Goal: Task Accomplishment & Management: Use online tool/utility

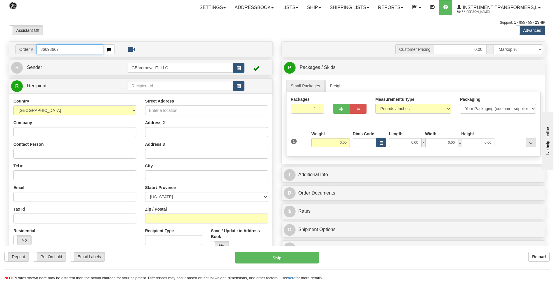
type input "86693667"
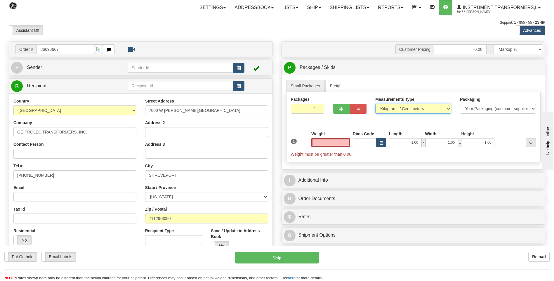
type input "0.00"
click at [411, 110] on select "Pounds / Inches Kilograms / Centimeters" at bounding box center [413, 109] width 76 height 10
select select "0"
click at [375, 104] on select "Pounds / Inches Kilograms / Centimeters" at bounding box center [413, 109] width 76 height 10
click at [347, 142] on input "0.00" at bounding box center [330, 142] width 39 height 9
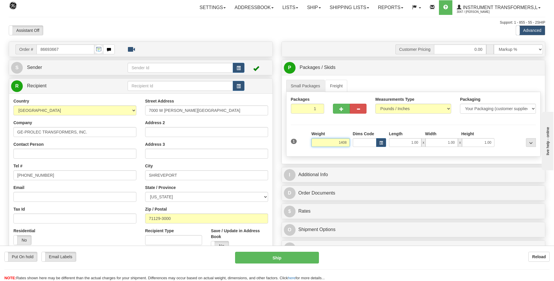
click button "Delete" at bounding box center [0, 0] width 0 height 0
type input "1408.00"
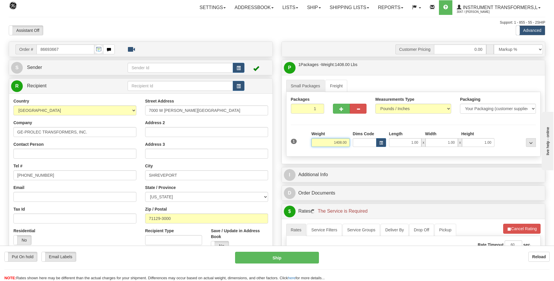
scroll to position [58, 0]
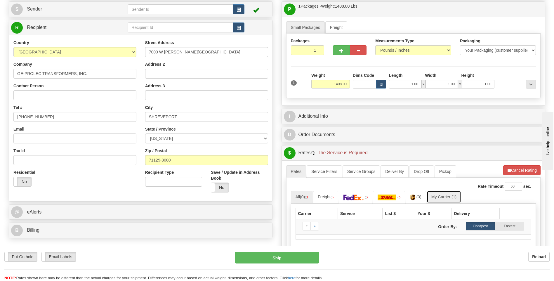
click at [445, 198] on link "My Carrier (1)" at bounding box center [444, 197] width 34 height 12
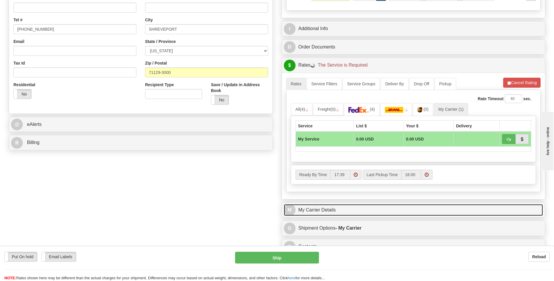
click at [321, 211] on link "M My Carrier Details" at bounding box center [413, 210] width 259 height 12
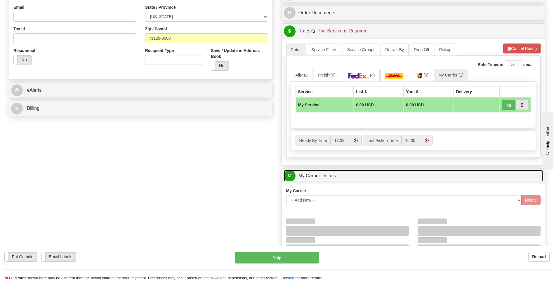
scroll to position [234, 0]
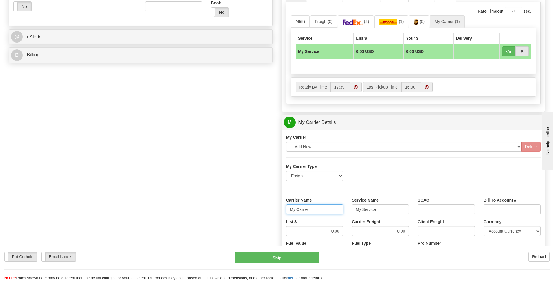
drag, startPoint x: 316, startPoint y: 211, endPoint x: 286, endPoint y: 212, distance: 30.1
click at [286, 212] on div "Carrier Name My Carrier" at bounding box center [315, 208] width 66 height 22
type input "averi"
type input "ltl"
drag, startPoint x: 323, startPoint y: 233, endPoint x: 366, endPoint y: 234, distance: 42.9
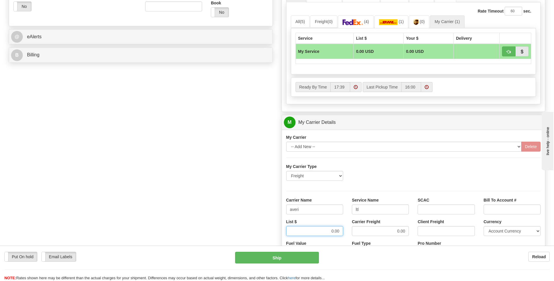
click at [366, 234] on div "List $ 0.00 Carrier Freight 0.00 Client Freight Currency Account Currency ARN A…" at bounding box center [413, 230] width 263 height 22
type input "320"
type input "3"
drag, startPoint x: 339, startPoint y: 232, endPoint x: 329, endPoint y: 230, distance: 10.8
click at [329, 230] on input "320" at bounding box center [314, 231] width 57 height 10
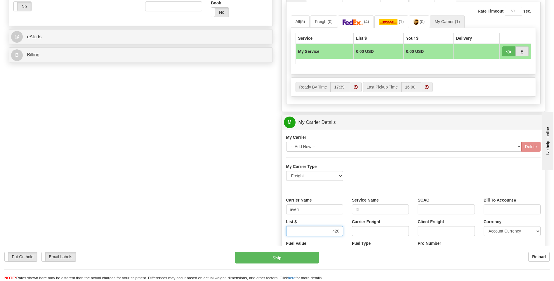
type input "420"
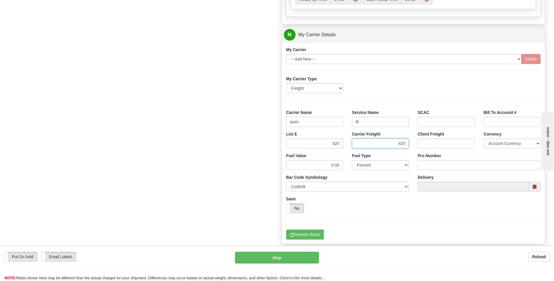
type input "420"
click at [432, 166] on input "Pro Number" at bounding box center [479, 165] width 123 height 10
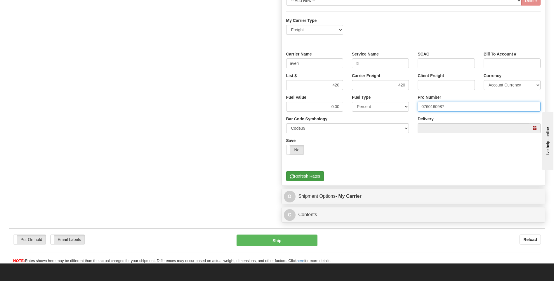
type input "0760160987"
click at [302, 176] on button "Refresh Rates" at bounding box center [305, 176] width 38 height 10
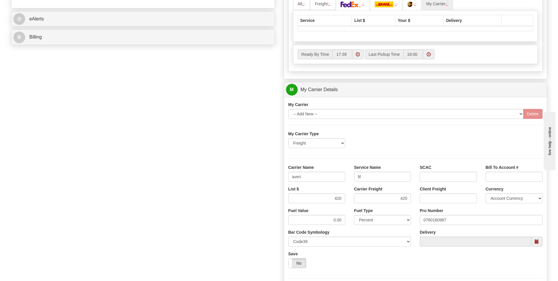
scroll to position [160, 0]
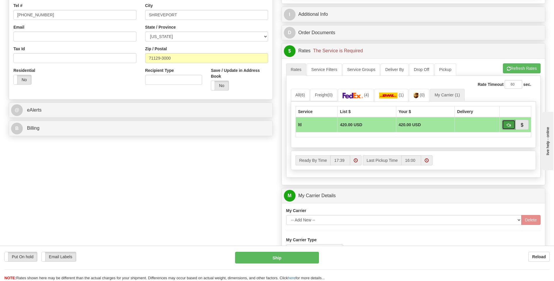
click at [505, 126] on button "button" at bounding box center [508, 125] width 13 height 10
type input "00"
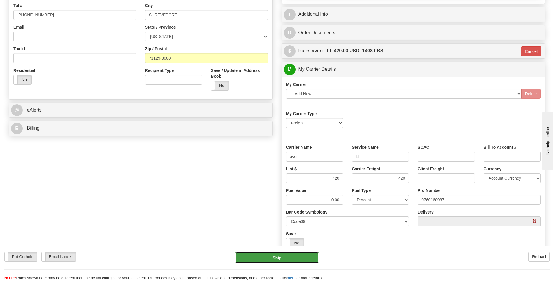
click at [279, 254] on button "Ship" at bounding box center [277, 258] width 84 height 12
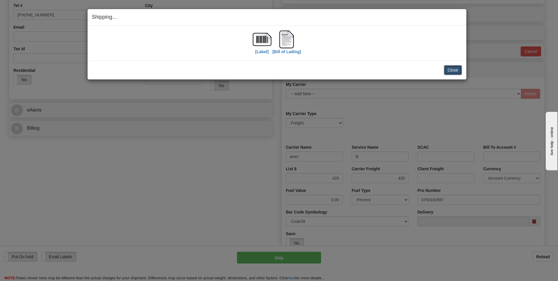
click at [453, 74] on button "Close" at bounding box center [453, 70] width 18 height 10
click at [452, 72] on button "Close" at bounding box center [453, 70] width 18 height 10
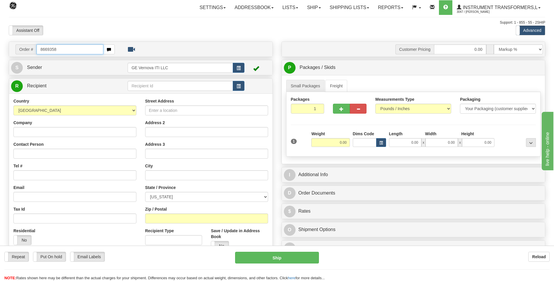
type input "8669358"
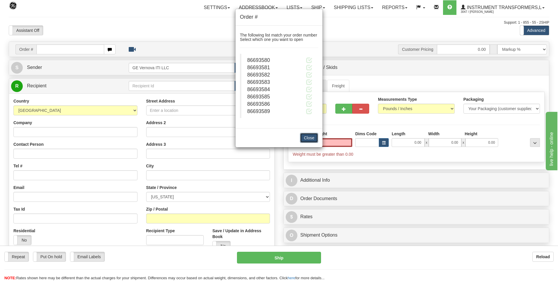
type input "0.00"
click at [311, 137] on button "Close" at bounding box center [309, 138] width 18 height 10
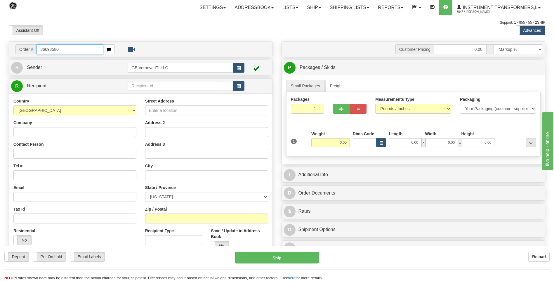
type input "86693580"
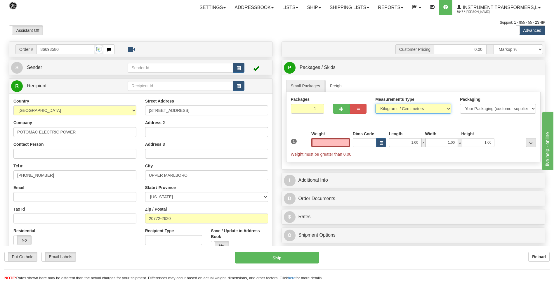
type input "0.00"
drag, startPoint x: 396, startPoint y: 108, endPoint x: 394, endPoint y: 114, distance: 6.7
click at [396, 108] on select "Pounds / Inches Kilograms / Centimeters" at bounding box center [413, 109] width 76 height 10
select select "0"
click at [375, 104] on select "Pounds / Inches Kilograms / Centimeters" at bounding box center [413, 109] width 76 height 10
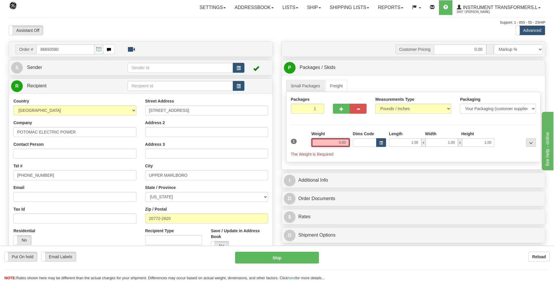
click at [349, 141] on input "0.00" at bounding box center [330, 142] width 39 height 9
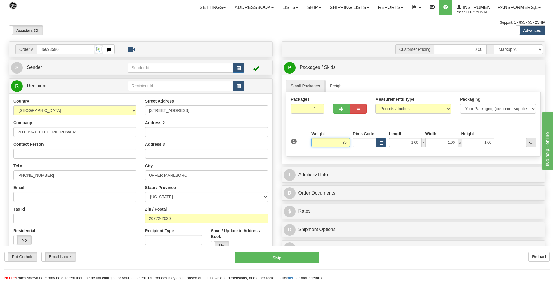
click button "Delete" at bounding box center [0, 0] width 0 height 0
type input "85.00"
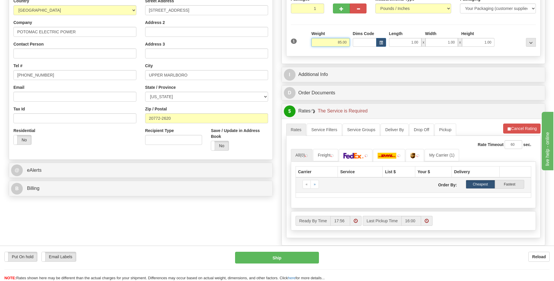
scroll to position [146, 0]
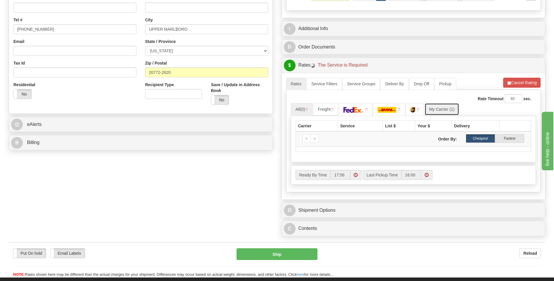
click at [448, 114] on link "My Carrier (1)" at bounding box center [442, 109] width 34 height 12
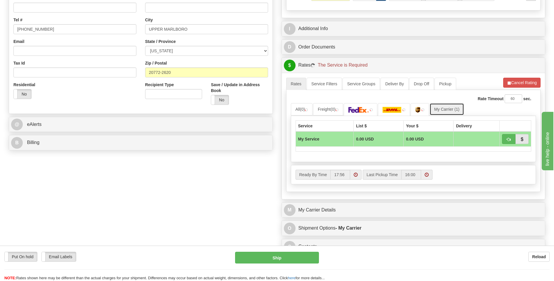
click at [448, 112] on link "My Carrier (1)" at bounding box center [446, 109] width 34 height 12
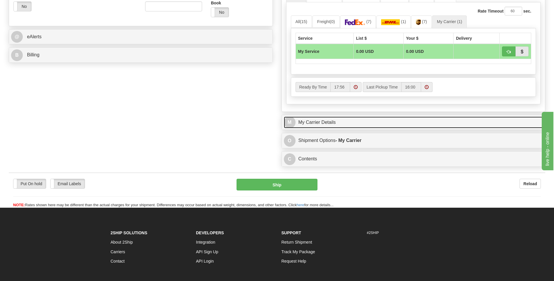
click at [366, 119] on link "M My Carrier Details" at bounding box center [413, 122] width 259 height 12
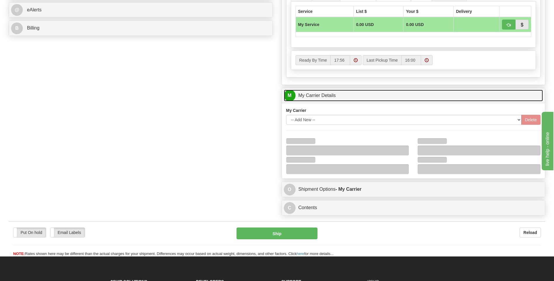
scroll to position [292, 0]
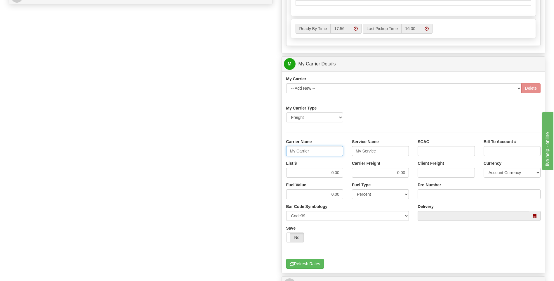
drag, startPoint x: 319, startPoint y: 152, endPoint x: 265, endPoint y: 150, distance: 53.8
click at [265, 150] on div "Order # 86693580 S Sender" at bounding box center [276, 31] width 545 height 564
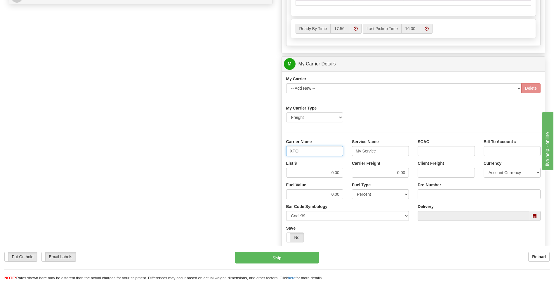
type input "XPO"
type input "LTL"
drag, startPoint x: 323, startPoint y: 171, endPoint x: 352, endPoint y: 172, distance: 28.6
click at [352, 172] on div "List $ 0.00 Carrier Freight 0.00 Client Freight Currency Account Currency ARN A…" at bounding box center [413, 171] width 263 height 22
type input "385"
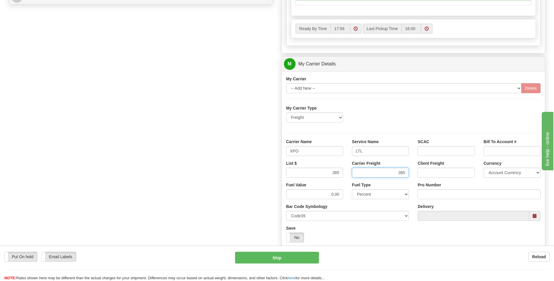
type input "385"
click at [436, 196] on input "Pro Number" at bounding box center [479, 194] width 123 height 10
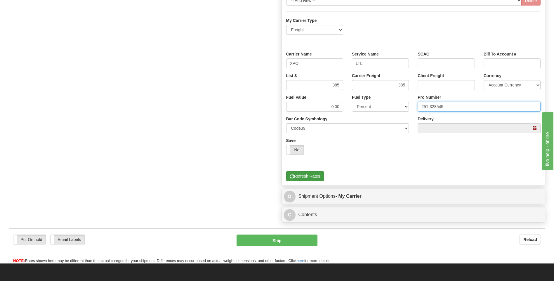
type input "251-328545"
click at [312, 173] on button "Refresh Rates" at bounding box center [305, 176] width 38 height 10
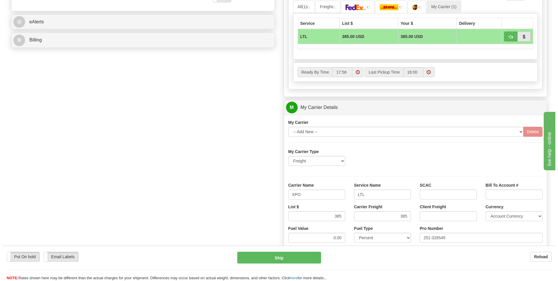
scroll to position [189, 0]
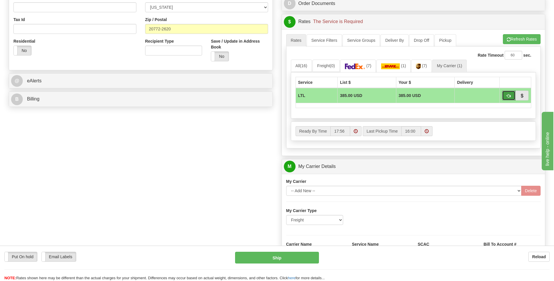
click at [505, 97] on button "button" at bounding box center [508, 96] width 13 height 10
type input "00"
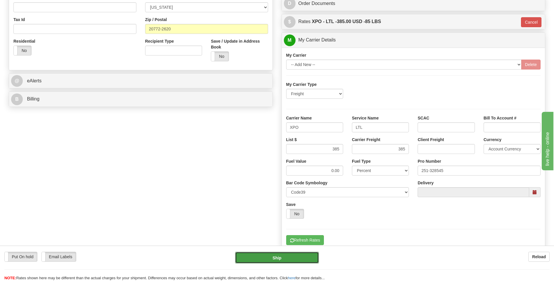
click at [297, 260] on button "Ship" at bounding box center [277, 258] width 84 height 12
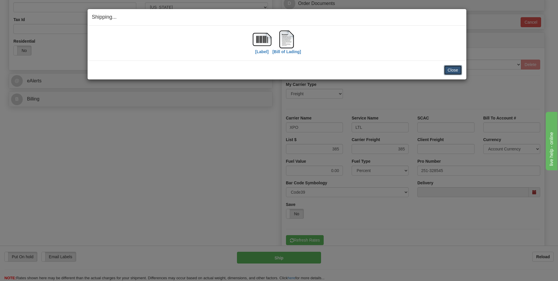
click at [449, 69] on button "Close" at bounding box center [453, 70] width 18 height 10
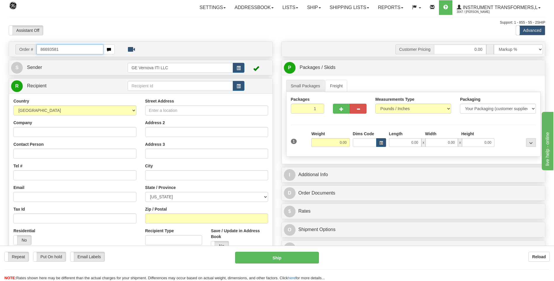
type input "86693581"
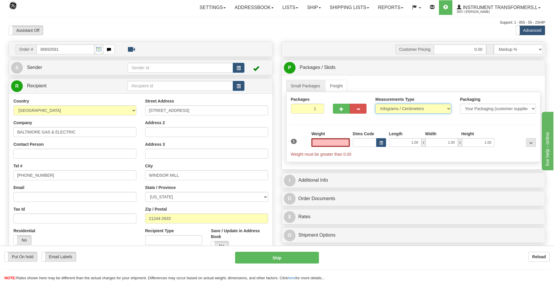
type input "0.00"
click at [387, 109] on select "Pounds / Inches Kilograms / Centimeters" at bounding box center [413, 109] width 76 height 10
select select "0"
click at [375, 104] on select "Pounds / Inches Kilograms / Centimeters" at bounding box center [413, 109] width 76 height 10
click at [349, 141] on input "0.00" at bounding box center [330, 142] width 39 height 9
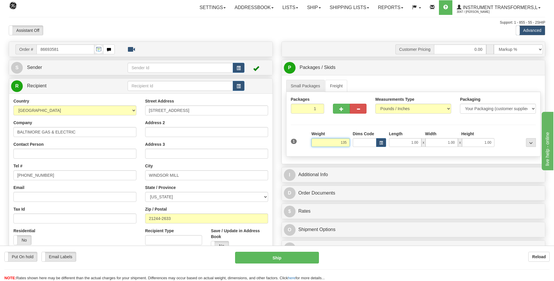
click button "Delete" at bounding box center [0, 0] width 0 height 0
type input "135.00"
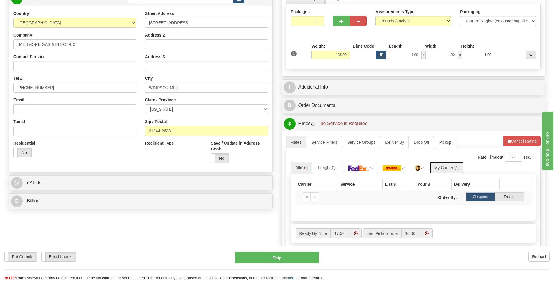
click at [444, 168] on link "My Carrier (1)" at bounding box center [446, 167] width 34 height 12
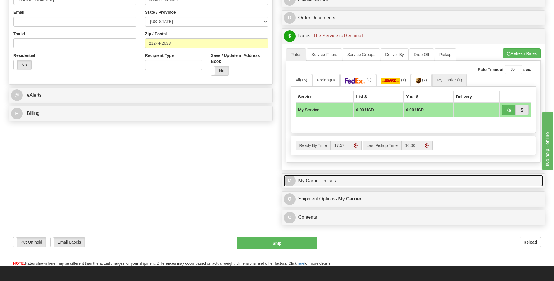
click at [349, 182] on link "M My Carrier Details" at bounding box center [413, 181] width 259 height 12
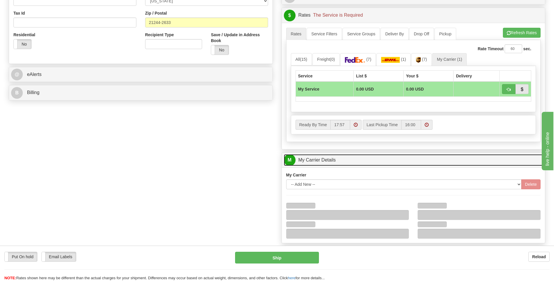
scroll to position [263, 0]
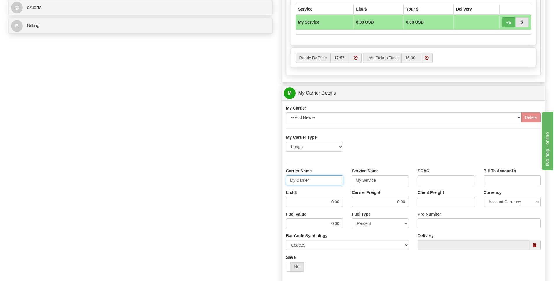
drag, startPoint x: 305, startPoint y: 180, endPoint x: 260, endPoint y: 180, distance: 45.0
click at [260, 180] on div "Order # 86693581 S Sender" at bounding box center [276, 61] width 545 height 564
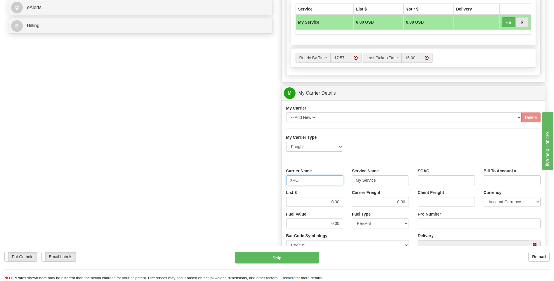
type input "XPO"
type input "LTL"
drag, startPoint x: 319, startPoint y: 199, endPoint x: 340, endPoint y: 202, distance: 20.4
click at [340, 202] on input "0.00" at bounding box center [314, 202] width 57 height 10
type input "385"
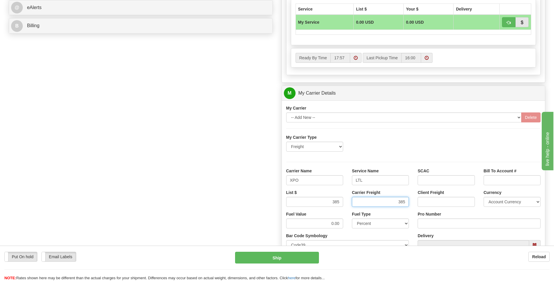
type input "385"
click at [427, 219] on input "Pro Number" at bounding box center [479, 223] width 123 height 10
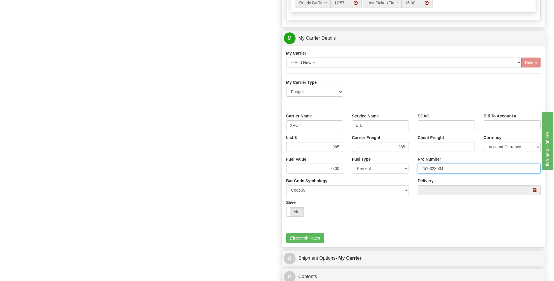
scroll to position [380, 0]
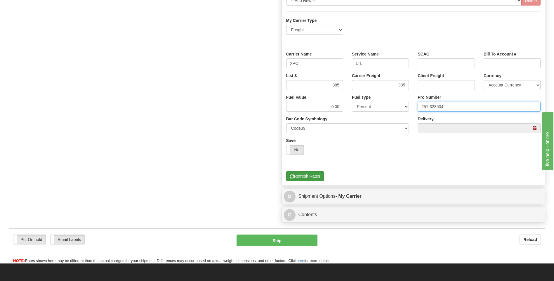
type input "251-328534"
click at [314, 174] on button "Refresh Rates" at bounding box center [305, 176] width 38 height 10
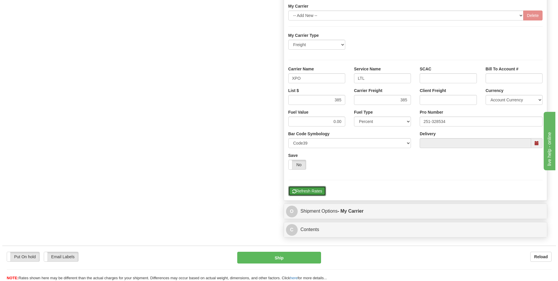
scroll to position [175, 0]
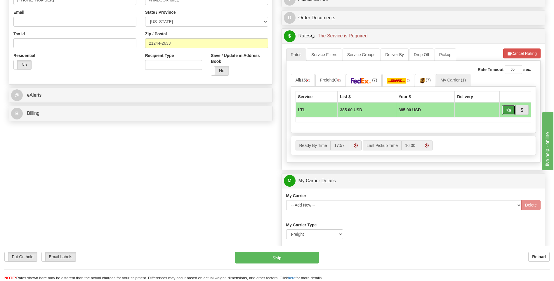
click at [507, 111] on span "button" at bounding box center [509, 110] width 4 height 4
type input "00"
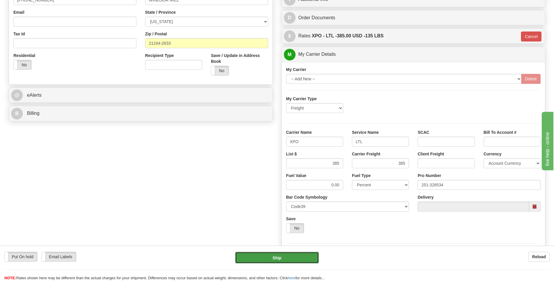
click at [300, 261] on button "Ship" at bounding box center [277, 258] width 84 height 12
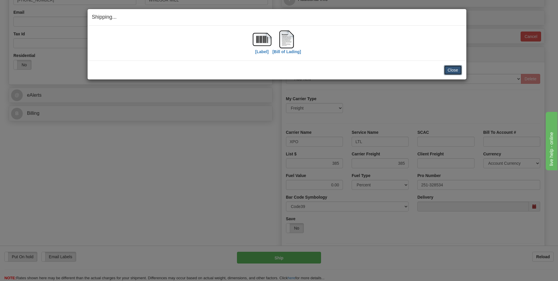
click at [450, 69] on button "Close" at bounding box center [453, 70] width 18 height 10
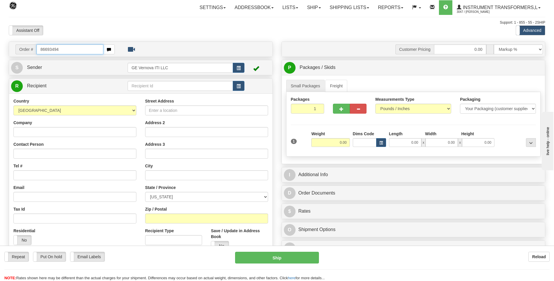
type input "86693494"
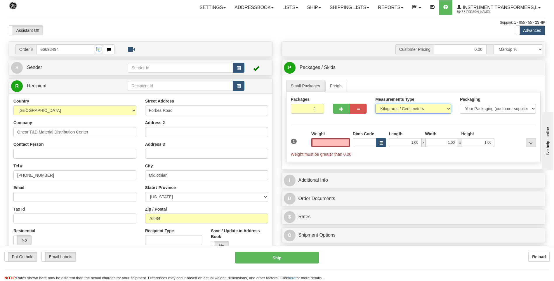
type input "0.00"
click at [398, 112] on select "Pounds / Inches Kilograms / Centimeters" at bounding box center [413, 109] width 76 height 10
select select "0"
click at [375, 104] on select "Pounds / Inches Kilograms / Centimeters" at bounding box center [413, 109] width 76 height 10
click at [348, 145] on input "0.00" at bounding box center [330, 142] width 39 height 9
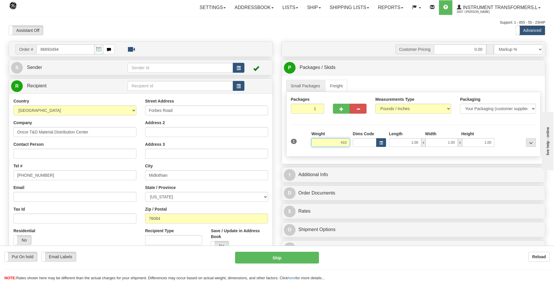
click button "Delete" at bounding box center [0, 0] width 0 height 0
type input "410.00"
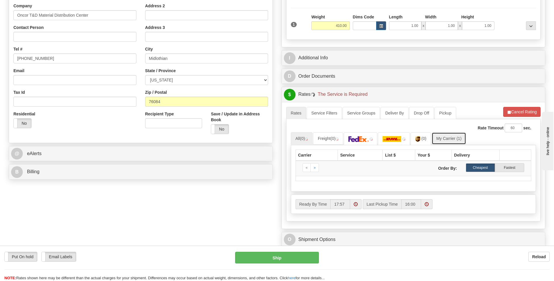
click at [444, 136] on link "My Carrier (1)" at bounding box center [449, 138] width 34 height 12
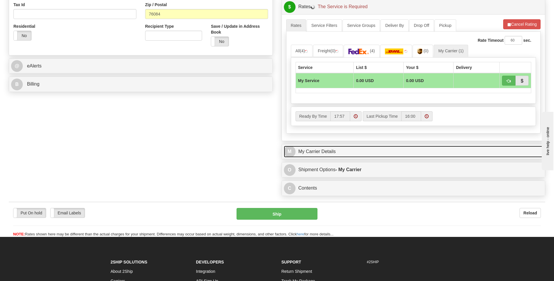
click at [334, 147] on link "M My Carrier Details" at bounding box center [413, 152] width 259 height 12
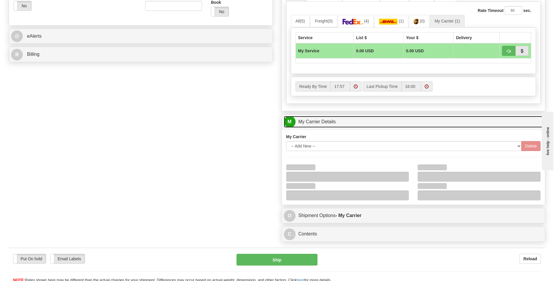
scroll to position [263, 0]
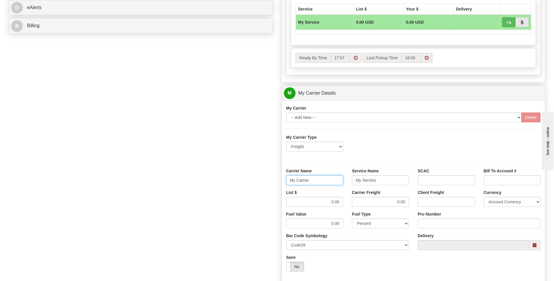
drag, startPoint x: 321, startPoint y: 180, endPoint x: 280, endPoint y: 182, distance: 41.3
click at [280, 182] on div "Customer Pricing 0.00 Markup % Discount % Flat Amount Per Pound Flat Amount Mar…" at bounding box center [413, 61] width 273 height 564
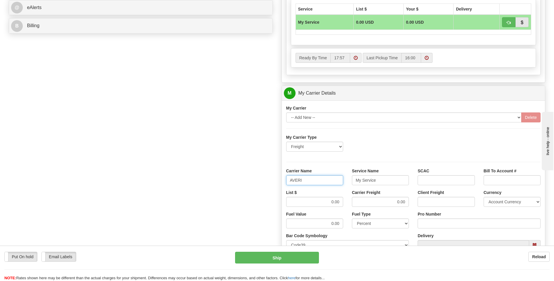
type input "AVERI"
type input "LTL"
drag, startPoint x: 326, startPoint y: 202, endPoint x: 350, endPoint y: 202, distance: 23.9
click at [350, 202] on div "List $ 0.00 Carrier Freight 0.00 Client Freight Currency Account Currency ARN A…" at bounding box center [413, 200] width 263 height 22
type input "320"
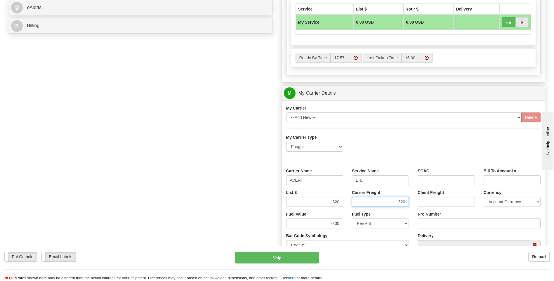
type input "320"
click at [429, 225] on input "Pro Number" at bounding box center [479, 223] width 123 height 10
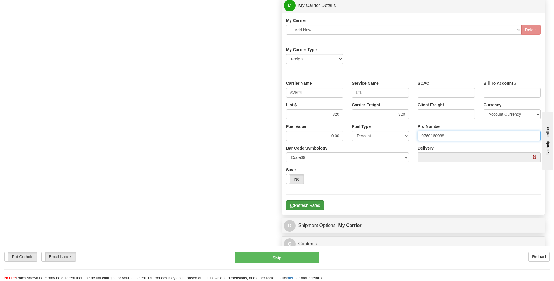
type input "0760160988"
click at [310, 207] on button "Refresh Rates" at bounding box center [305, 205] width 38 height 10
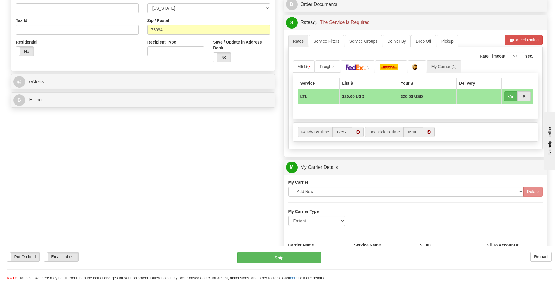
scroll to position [131, 0]
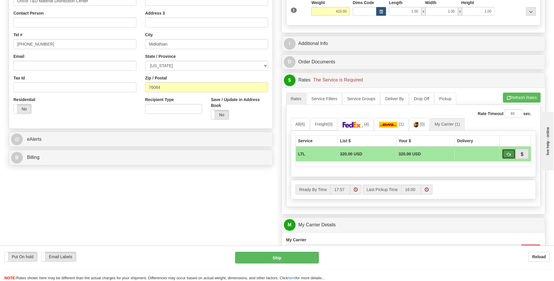
click at [510, 155] on span "button" at bounding box center [509, 154] width 4 height 4
type input "00"
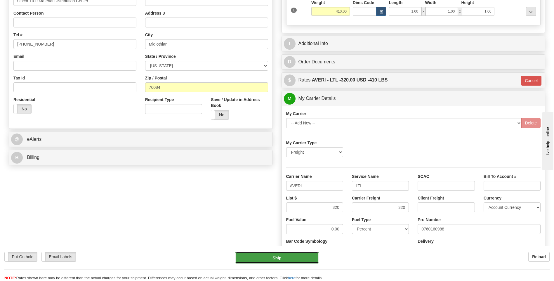
click at [272, 255] on button "Ship" at bounding box center [277, 258] width 84 height 12
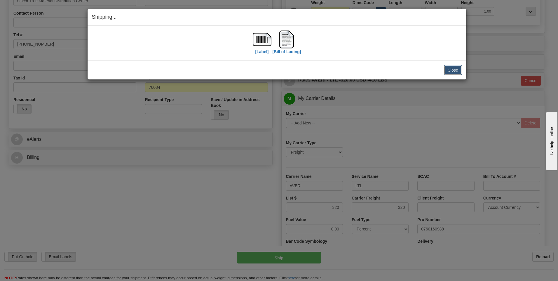
click at [458, 70] on button "Close" at bounding box center [453, 70] width 18 height 10
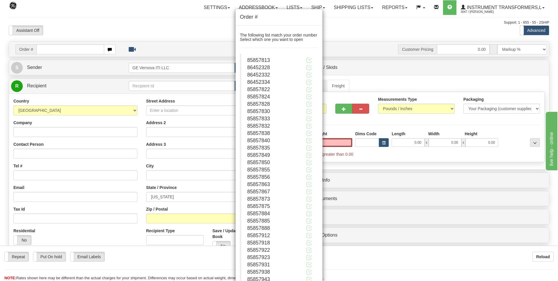
type input "0.00"
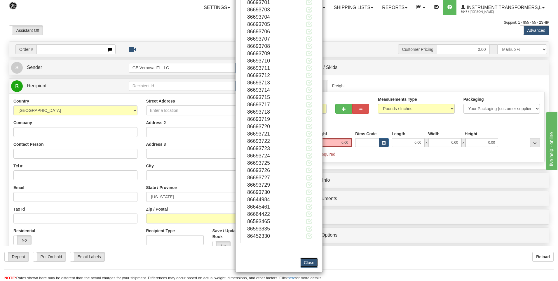
click at [305, 263] on button "Close" at bounding box center [309, 263] width 18 height 10
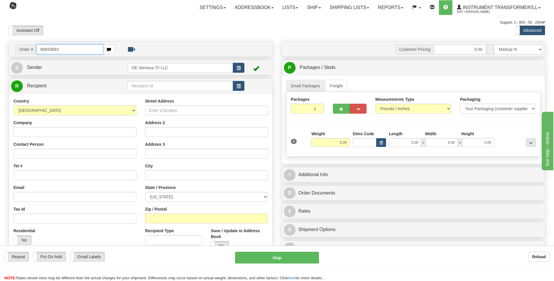
type input "86693683"
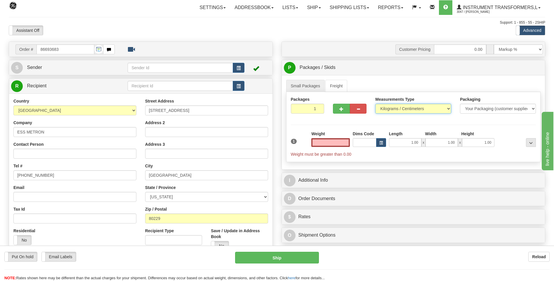
type input "0.00"
drag, startPoint x: 391, startPoint y: 110, endPoint x: 391, endPoint y: 114, distance: 3.2
click at [391, 110] on select "Pounds / Inches Kilograms / Centimeters" at bounding box center [413, 109] width 76 height 10
select select "0"
click at [375, 104] on select "Pounds / Inches Kilograms / Centimeters" at bounding box center [413, 109] width 76 height 10
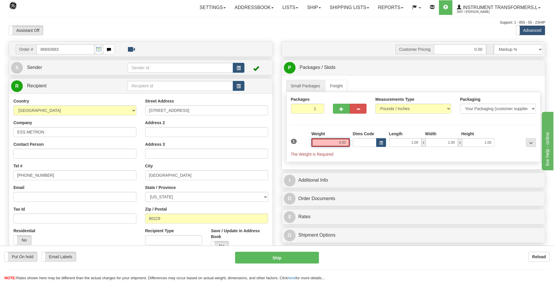
click at [344, 144] on input "0.00" at bounding box center [330, 142] width 39 height 9
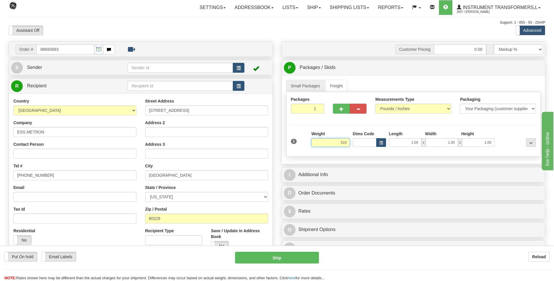
click button "Delete" at bounding box center [0, 0] width 0 height 0
type input "510.00"
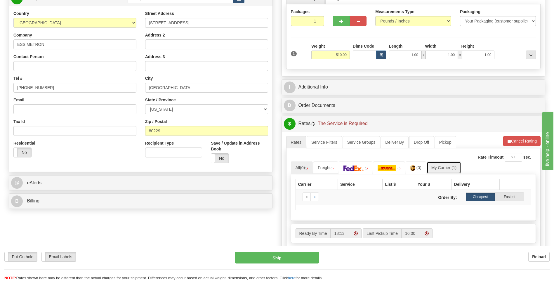
click at [441, 168] on link "My Carrier (1)" at bounding box center [444, 167] width 34 height 12
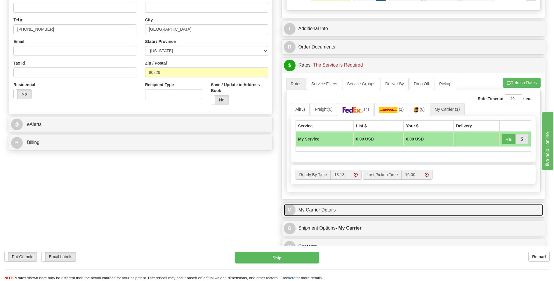
click at [361, 207] on link "M My Carrier Details" at bounding box center [413, 210] width 259 height 12
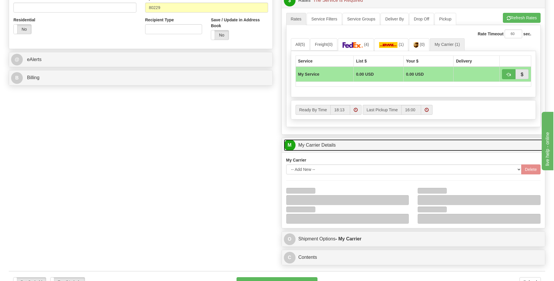
scroll to position [263, 0]
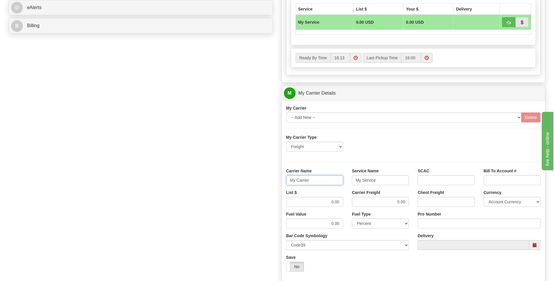
drag, startPoint x: 313, startPoint y: 184, endPoint x: 277, endPoint y: 184, distance: 35.9
click at [277, 184] on div "Customer Pricing 0.00 Markup % Discount % Flat Amount Per Pound Flat Amount Mar…" at bounding box center [413, 61] width 273 height 564
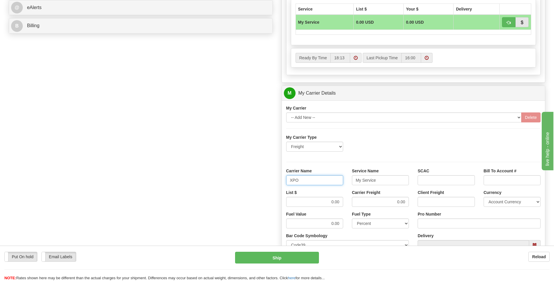
type input "XPO"
type input ";"
type input "LTL"
drag, startPoint x: 345, startPoint y: 205, endPoint x: 349, endPoint y: 205, distance: 4.1
click at [348, 205] on div "List $ 0.00 Carrier Freight 0.00 Client Freight Currency Account Currency ARN A…" at bounding box center [413, 200] width 263 height 22
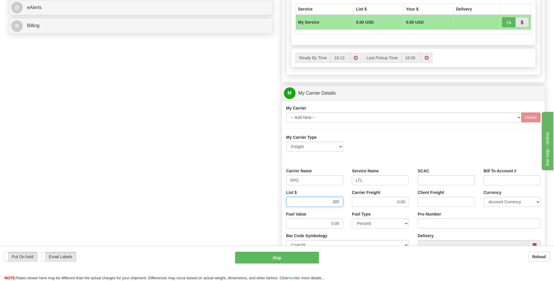
type input "385"
click at [427, 222] on input "Pro Number" at bounding box center [479, 223] width 123 height 10
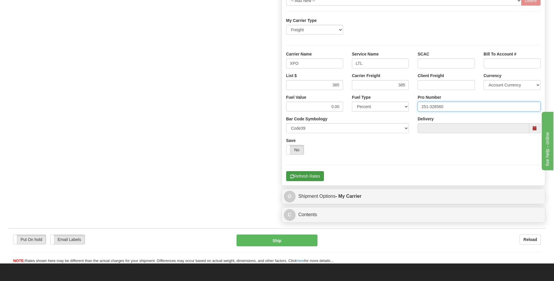
type input "251-328560"
click at [307, 175] on button "Refresh Rates" at bounding box center [305, 176] width 38 height 10
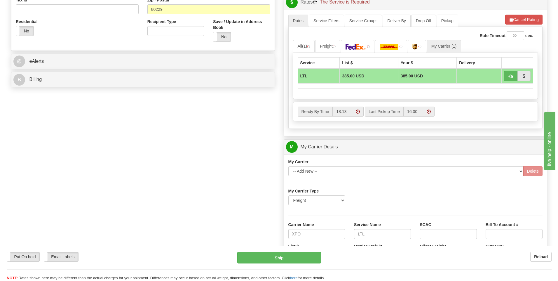
scroll to position [189, 0]
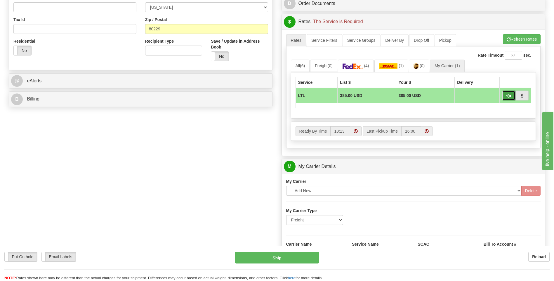
click at [505, 96] on button "button" at bounding box center [508, 96] width 13 height 10
type input "00"
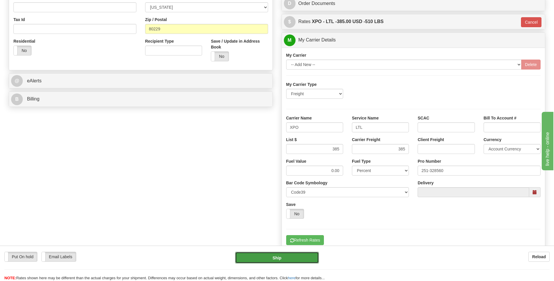
click at [310, 256] on button "Ship" at bounding box center [277, 258] width 84 height 12
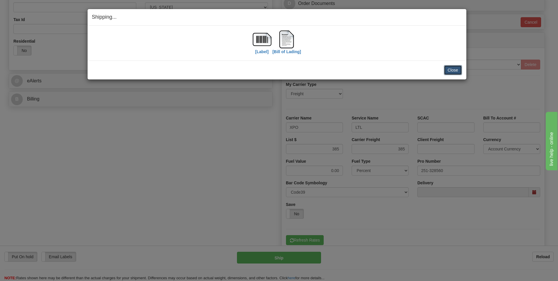
click at [453, 69] on button "Close" at bounding box center [453, 70] width 18 height 10
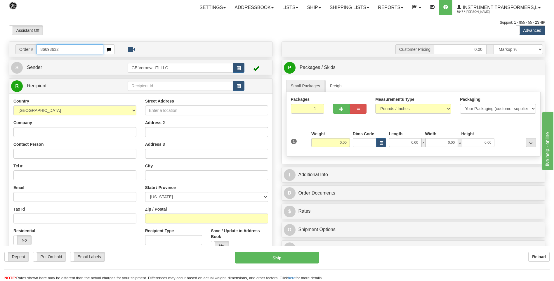
type input "86693632"
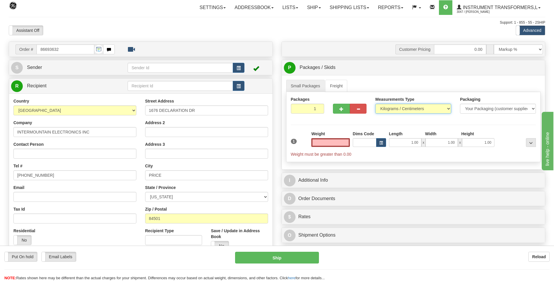
type input "0.00"
click at [395, 112] on select "Pounds / Inches Kilograms / Centimeters" at bounding box center [413, 109] width 76 height 10
select select "0"
click at [375, 104] on select "Pounds / Inches Kilograms / Centimeters" at bounding box center [413, 109] width 76 height 10
click at [350, 145] on div "Weight 0.00" at bounding box center [330, 141] width 41 height 20
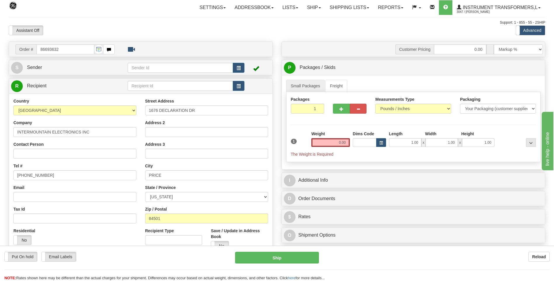
click at [350, 143] on div "Weight 0.00" at bounding box center [330, 141] width 41 height 20
click at [349, 142] on input "0.00" at bounding box center [330, 142] width 39 height 9
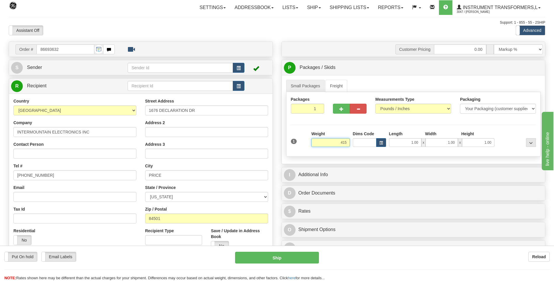
click button "Delete" at bounding box center [0, 0] width 0 height 0
type input "415.00"
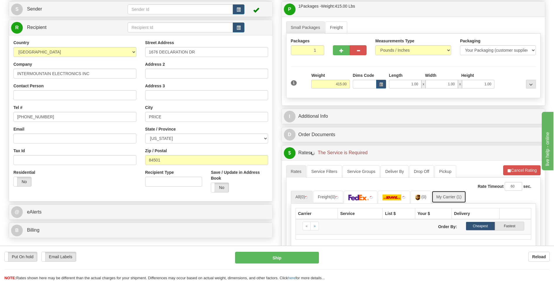
click at [447, 198] on link "My Carrier (1)" at bounding box center [449, 197] width 34 height 12
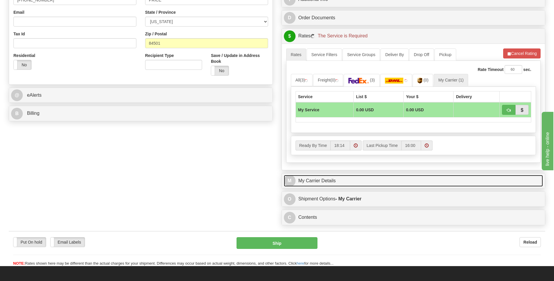
click at [357, 184] on link "M My Carrier Details" at bounding box center [413, 181] width 259 height 12
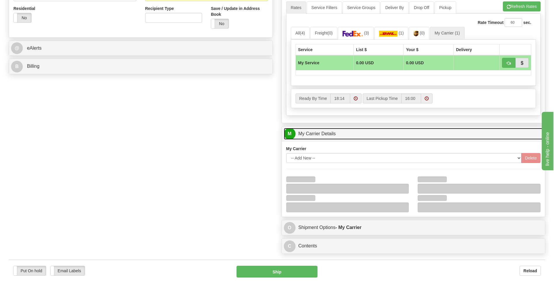
scroll to position [263, 0]
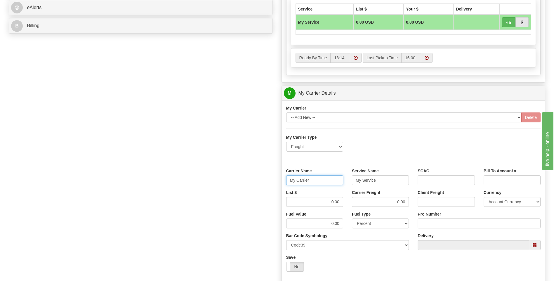
drag, startPoint x: 325, startPoint y: 176, endPoint x: 267, endPoint y: 178, distance: 58.1
click at [267, 178] on div "Order # 86693632 S Sender" at bounding box center [276, 61] width 545 height 564
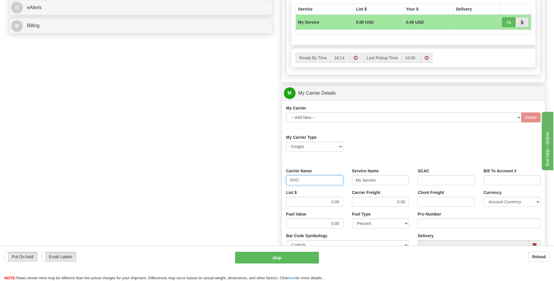
type input "XPO"
type input "LTL"
drag, startPoint x: 326, startPoint y: 198, endPoint x: 357, endPoint y: 199, distance: 31.0
click at [357, 199] on div "List $ 0.00 Carrier Freight 0.00 Client Freight Currency Account Currency ARN A…" at bounding box center [413, 200] width 263 height 22
type input "385"
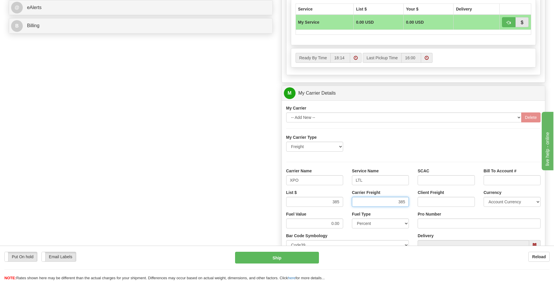
type input "385"
click at [423, 220] on input "Pro Number" at bounding box center [479, 223] width 123 height 10
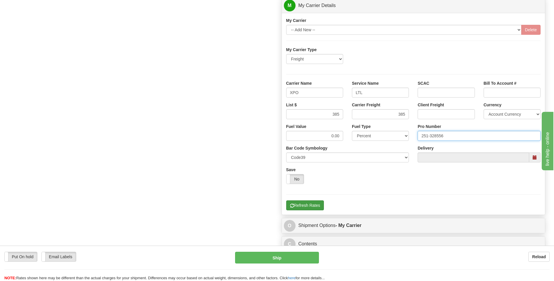
type input "251-328556"
click at [312, 207] on button "Refresh Rates" at bounding box center [305, 205] width 38 height 10
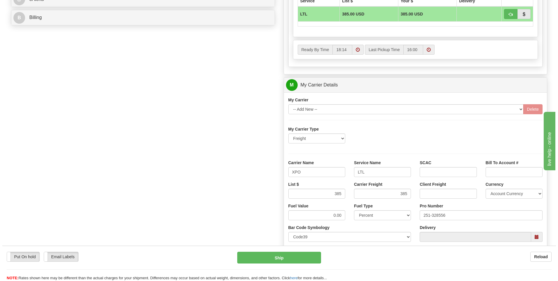
scroll to position [175, 0]
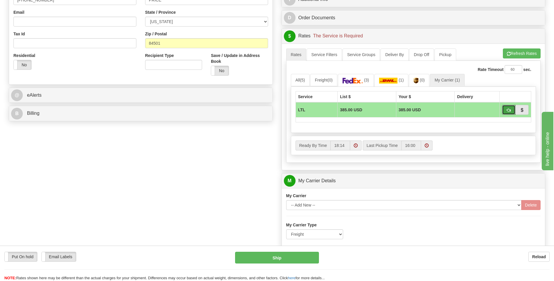
drag, startPoint x: 510, startPoint y: 109, endPoint x: 506, endPoint y: 114, distance: 7.1
click at [510, 108] on span "button" at bounding box center [509, 110] width 4 height 4
type input "00"
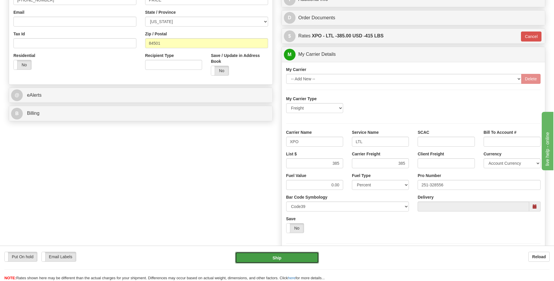
click at [288, 262] on button "Ship" at bounding box center [277, 258] width 84 height 12
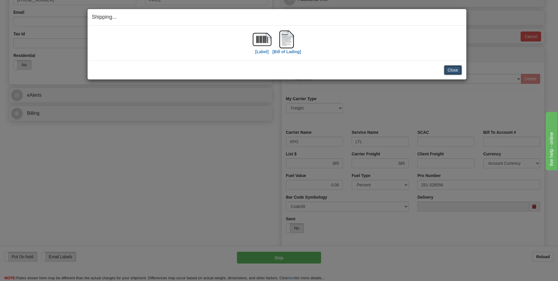
click at [448, 70] on button "Close" at bounding box center [453, 70] width 18 height 10
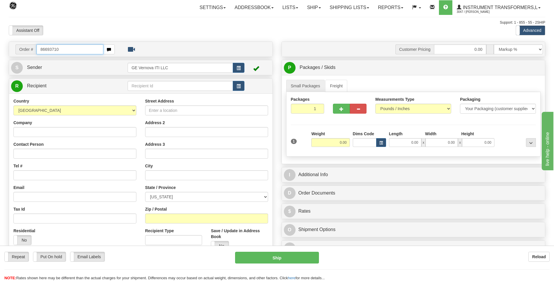
type input "86693710"
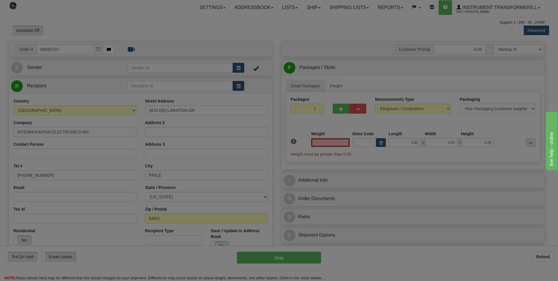
click button "Delete" at bounding box center [0, 0] width 0 height 0
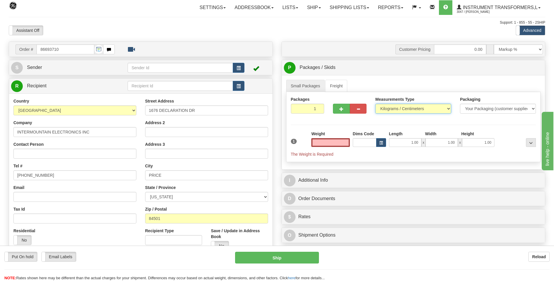
type input "0.00"
click at [394, 111] on select "Pounds / Inches Kilograms / Centimeters" at bounding box center [413, 109] width 76 height 10
select select "0"
click at [375, 104] on select "Pounds / Inches Kilograms / Centimeters" at bounding box center [413, 109] width 76 height 10
click at [345, 143] on input "0.00" at bounding box center [330, 142] width 39 height 9
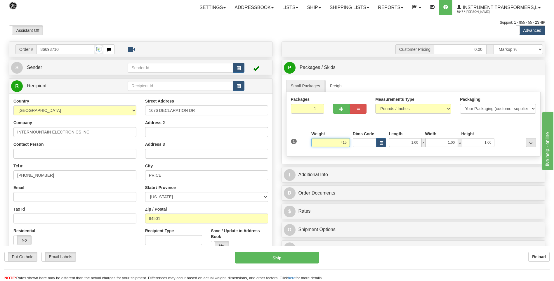
click button "Delete" at bounding box center [0, 0] width 0 height 0
type input "415.00"
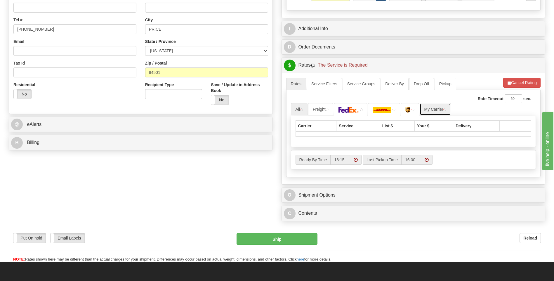
click at [444, 107] on link "My Carrier" at bounding box center [435, 109] width 31 height 12
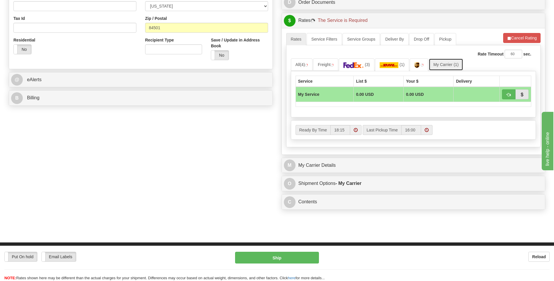
scroll to position [263, 0]
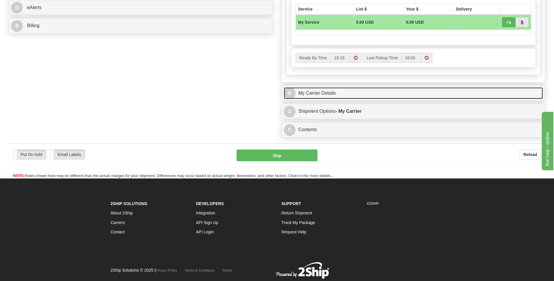
click at [331, 96] on link "M My Carrier Details" at bounding box center [413, 93] width 259 height 12
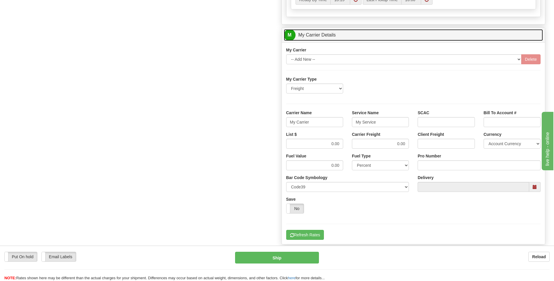
scroll to position [321, 0]
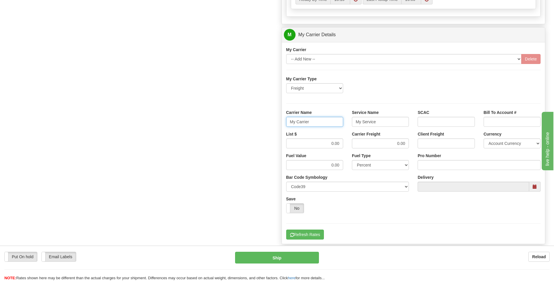
drag, startPoint x: 305, startPoint y: 124, endPoint x: 288, endPoint y: 125, distance: 17.2
click at [288, 125] on input "My Carrier" at bounding box center [314, 122] width 57 height 10
type input "XPO"
type input "LTL"
drag, startPoint x: 337, startPoint y: 144, endPoint x: 345, endPoint y: 144, distance: 8.8
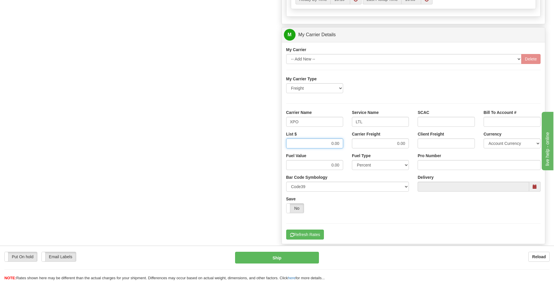
click at [345, 144] on div "List $ 0.00" at bounding box center [315, 142] width 66 height 22
type input ".01"
click at [427, 166] on input "Pro Number" at bounding box center [479, 165] width 123 height 10
type input "251-328556"
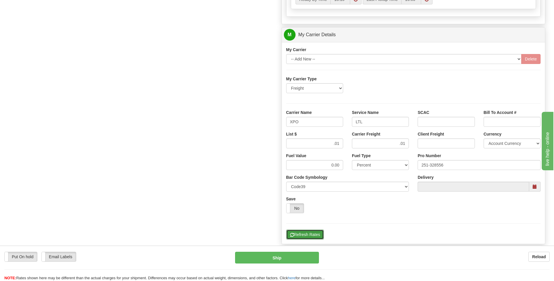
click at [307, 234] on button "Refresh Rates" at bounding box center [305, 234] width 38 height 10
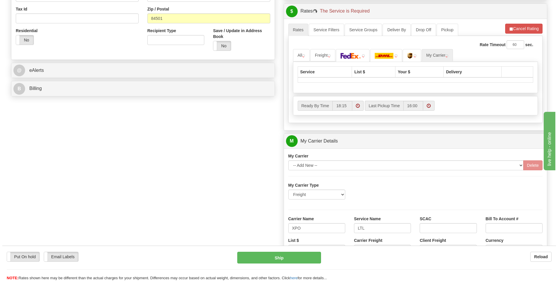
scroll to position [102, 0]
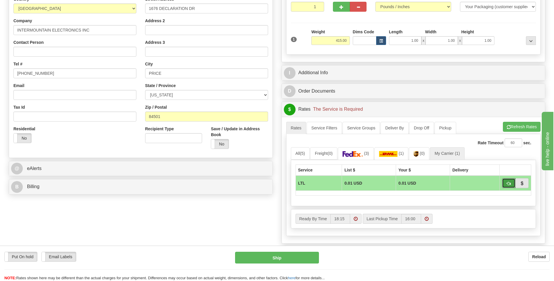
click at [505, 184] on button "button" at bounding box center [508, 183] width 13 height 10
type input "00"
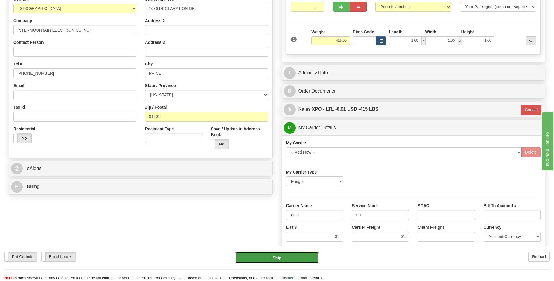
click at [302, 259] on button "Ship" at bounding box center [277, 258] width 84 height 12
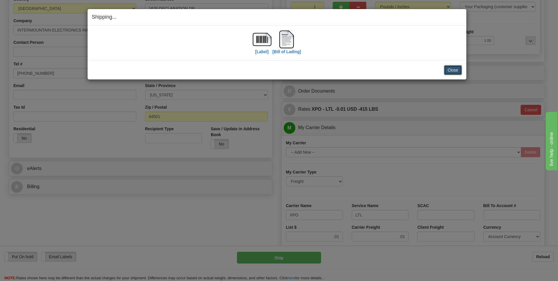
click at [448, 68] on button "Close" at bounding box center [453, 70] width 18 height 10
